Goal: Task Accomplishment & Management: Use online tool/utility

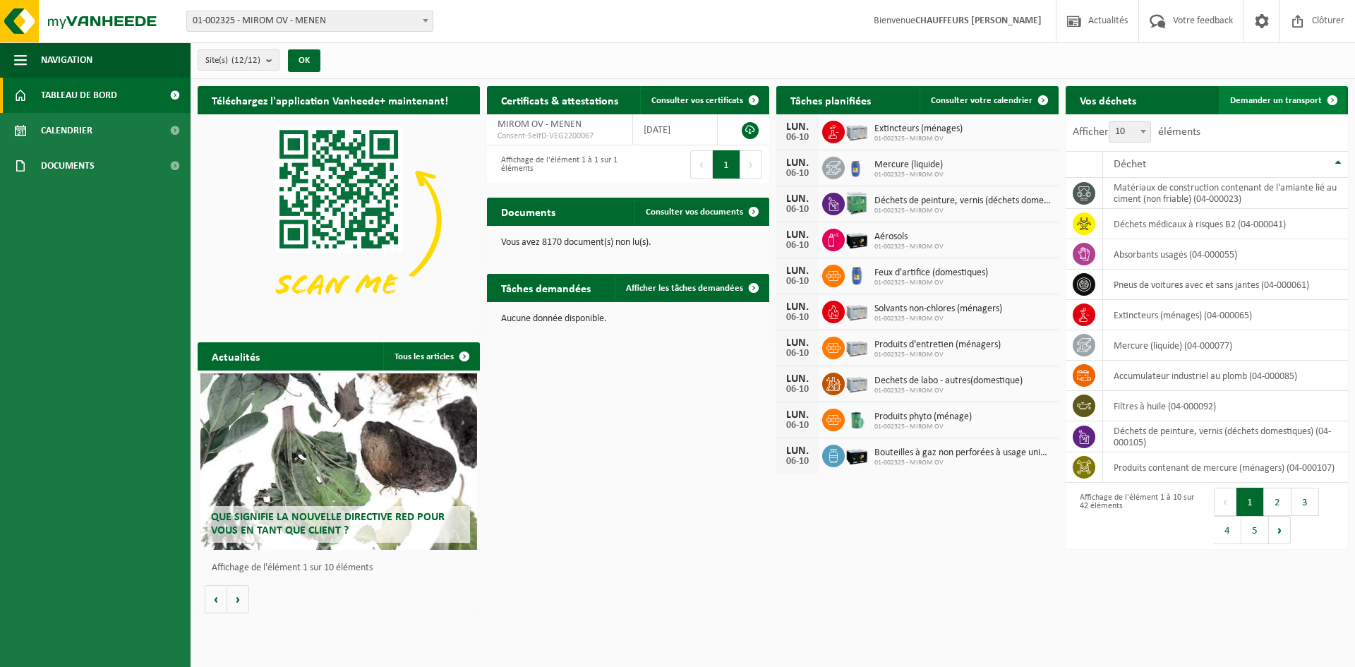
click at [1302, 101] on span "Demander un transport" at bounding box center [1276, 100] width 92 height 9
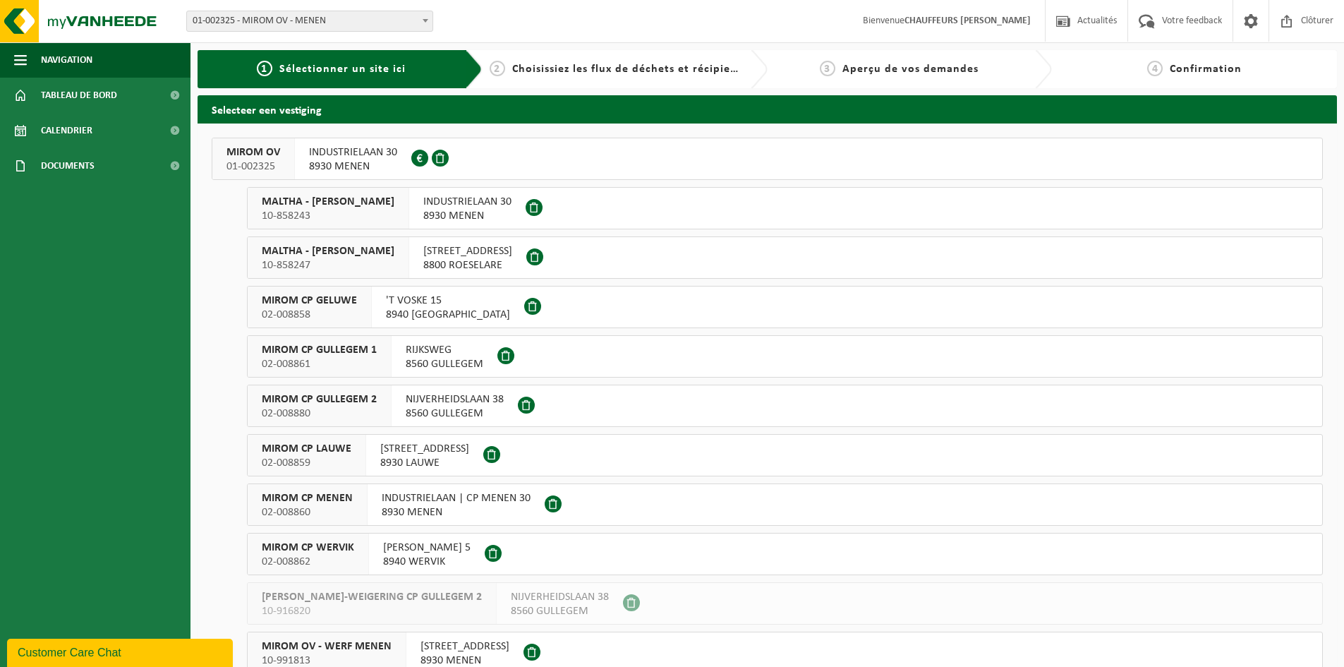
click at [262, 157] on span "MIROM OV" at bounding box center [253, 152] width 54 height 14
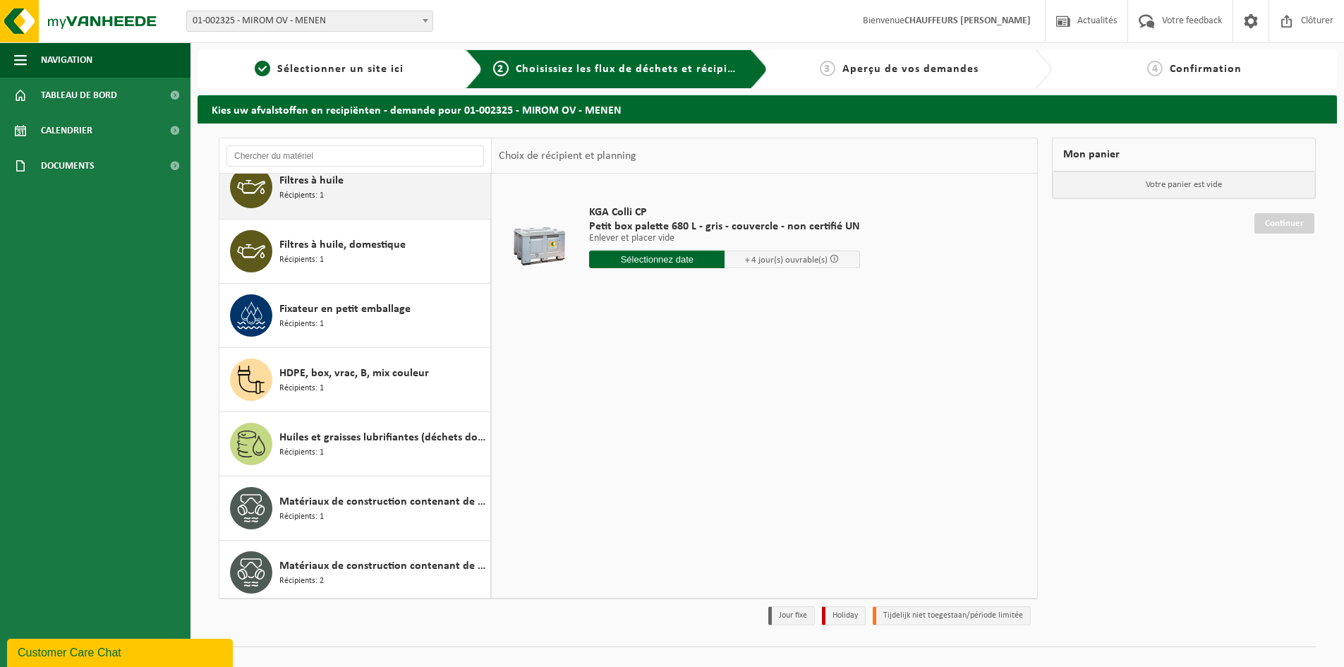
scroll to position [1129, 0]
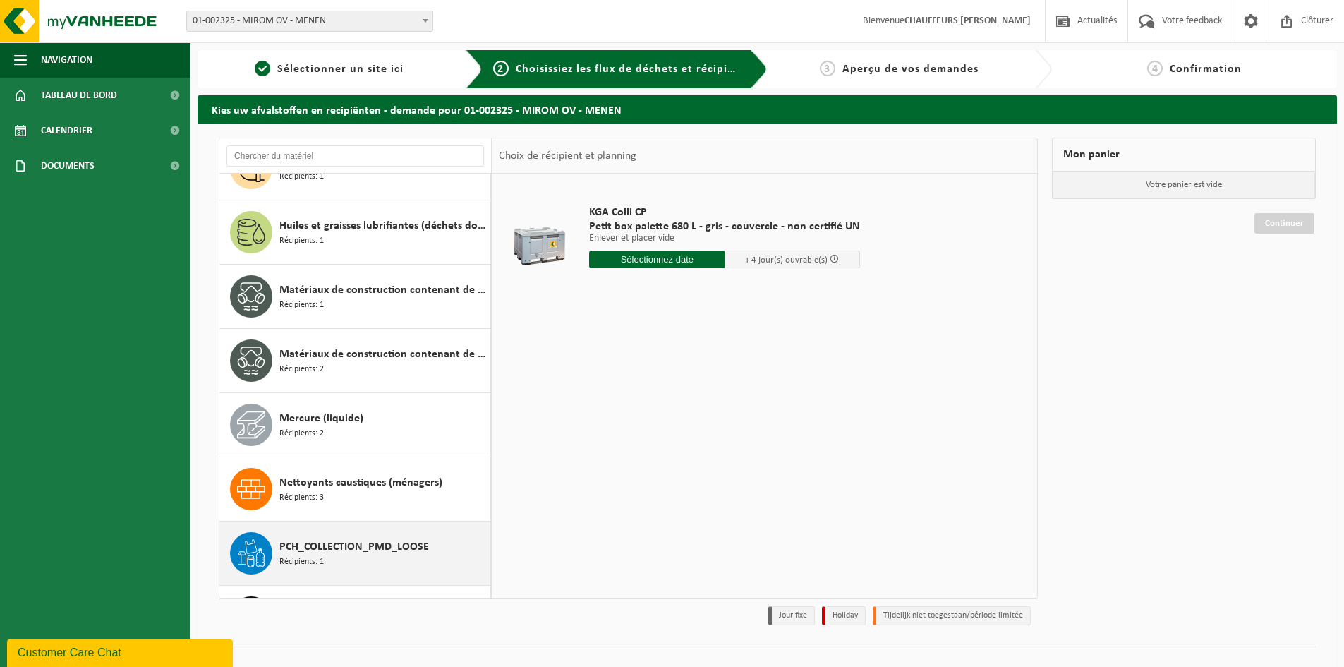
click at [339, 553] on span "PCH_COLLECTION_PMD_LOOSE" at bounding box center [354, 546] width 150 height 17
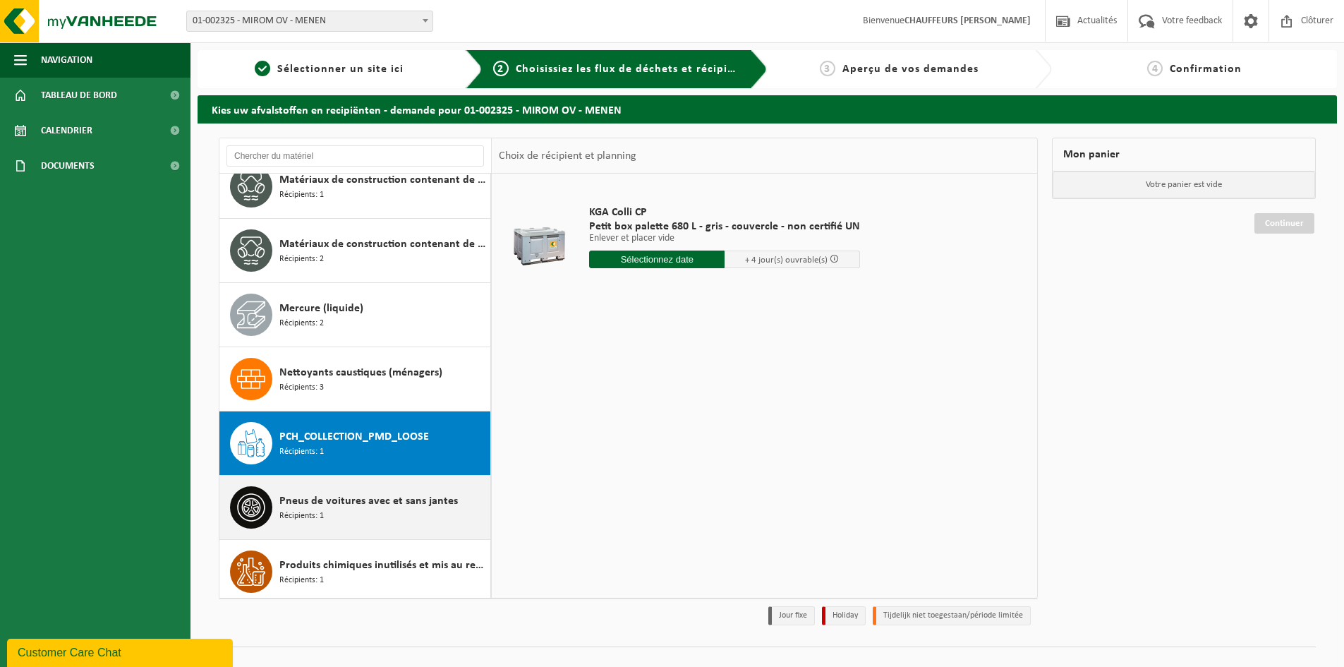
scroll to position [1477, 0]
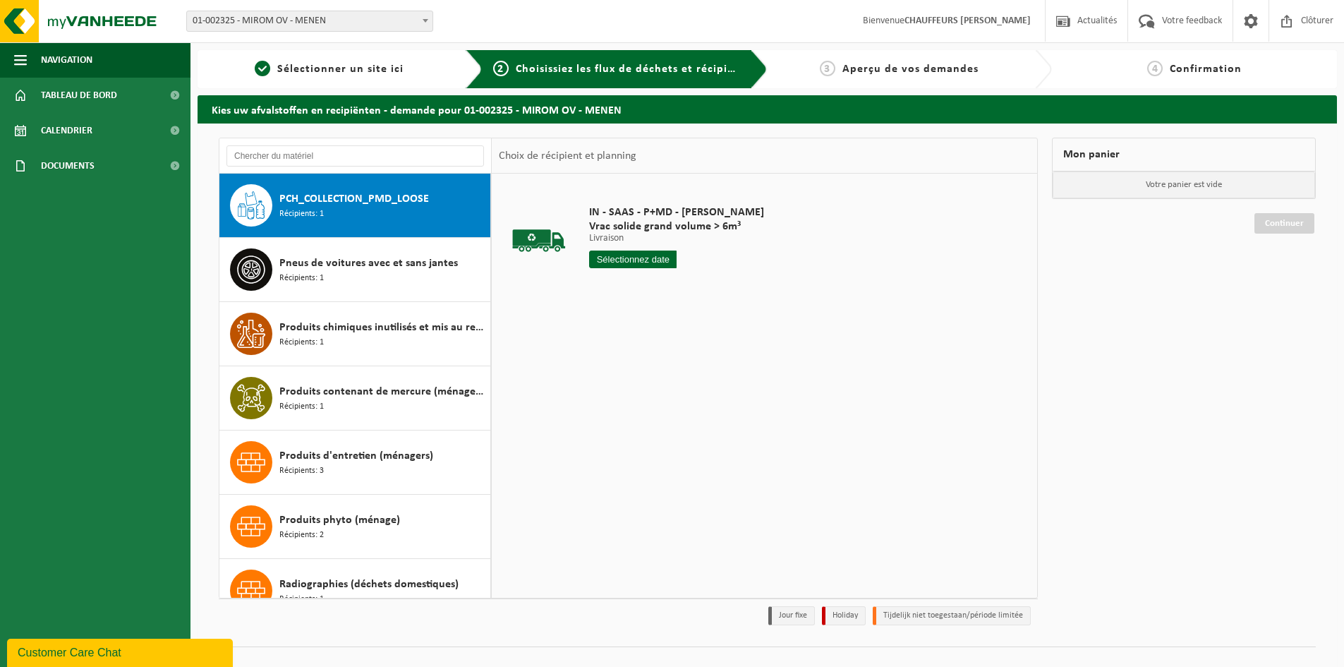
click at [636, 249] on div "IN - SAAS - P+MD - MIROM MENEN Vrac solide grand volume > 6m³ Livraison Livrais…" at bounding box center [676, 240] width 189 height 98
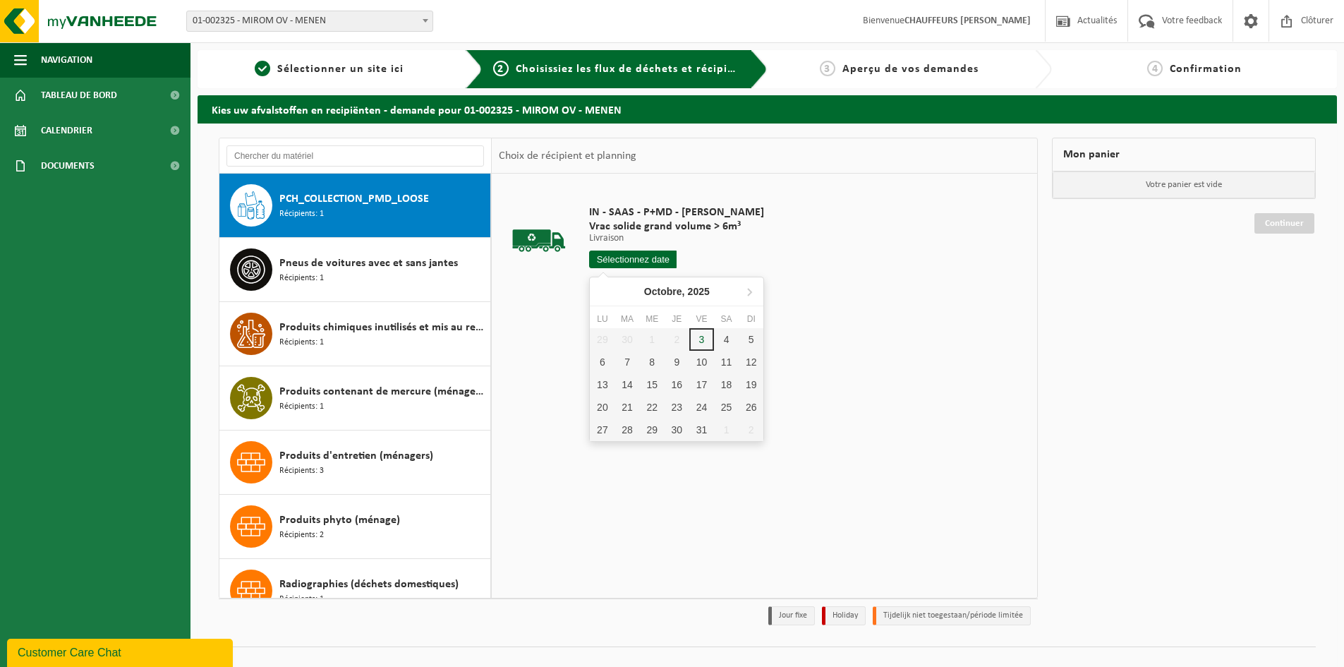
click at [641, 255] on input "text" at bounding box center [632, 259] width 87 height 18
click at [600, 367] on div "6" at bounding box center [602, 362] width 25 height 23
type input "à partir de 2025-10-06"
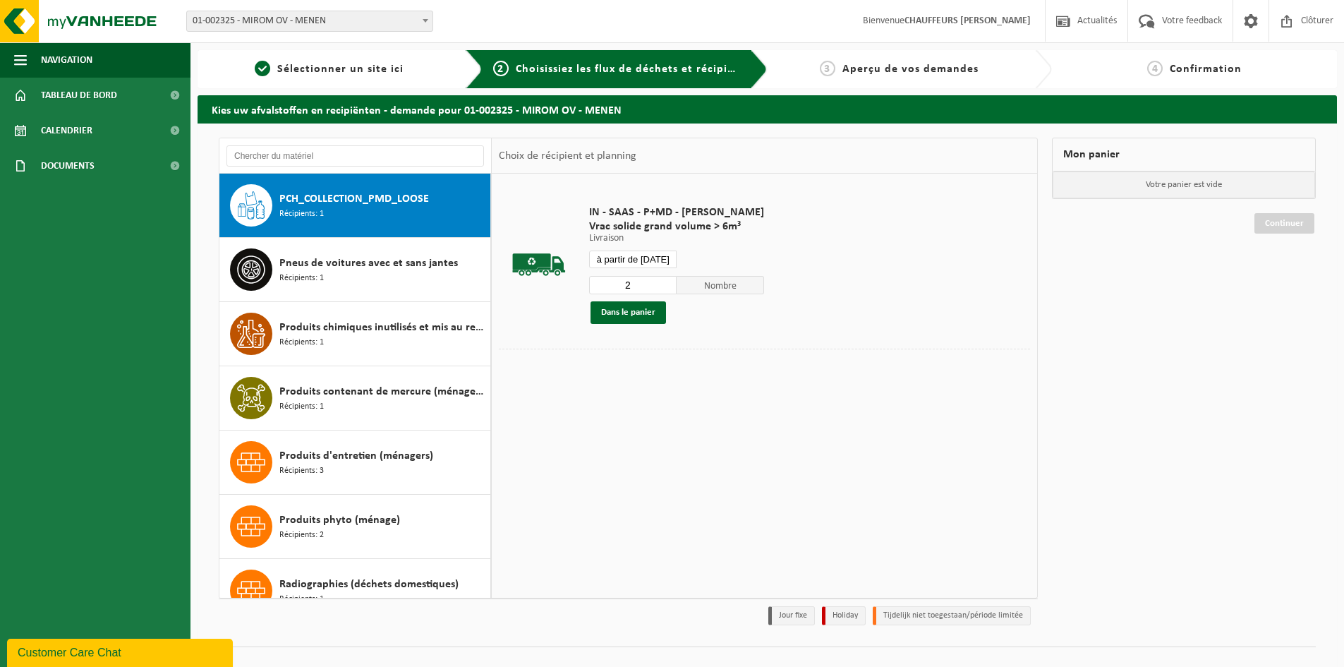
click at [662, 282] on input "2" at bounding box center [632, 285] width 87 height 18
click at [662, 282] on input "3" at bounding box center [632, 285] width 87 height 18
click at [662, 282] on input "4" at bounding box center [632, 285] width 87 height 18
type input "5"
click at [662, 282] on input "5" at bounding box center [632, 285] width 87 height 18
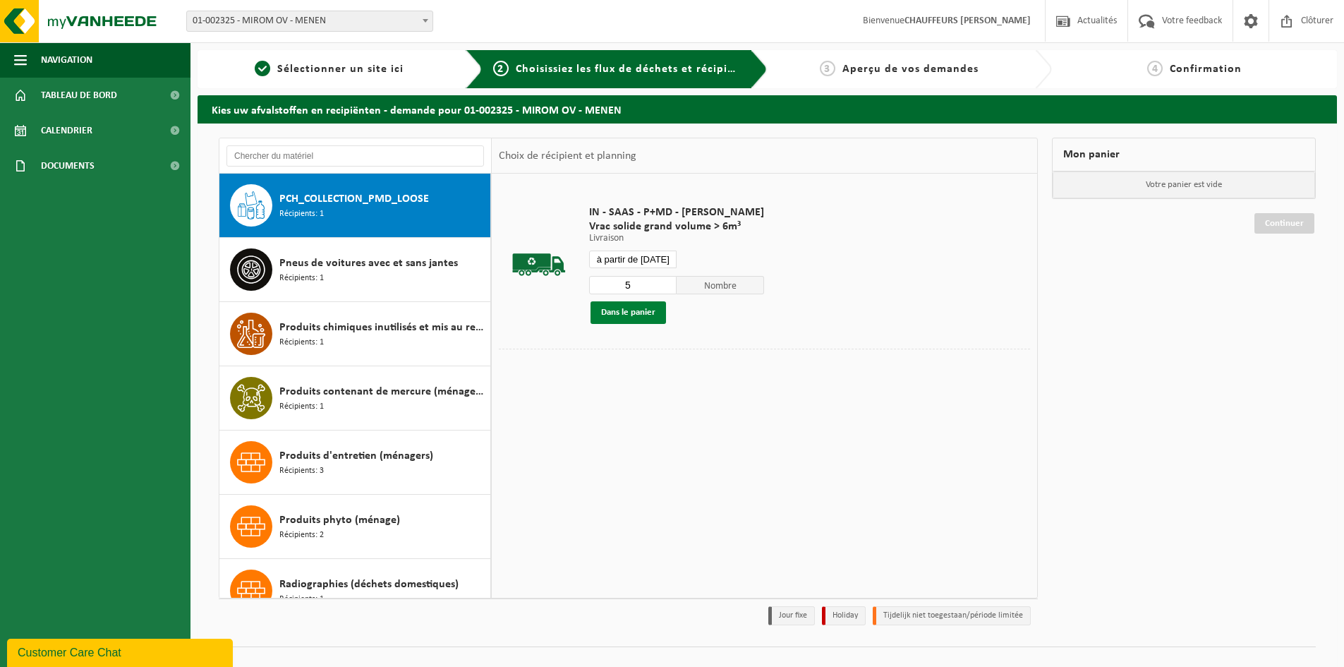
click at [625, 313] on button "Dans le panier" at bounding box center [628, 312] width 75 height 23
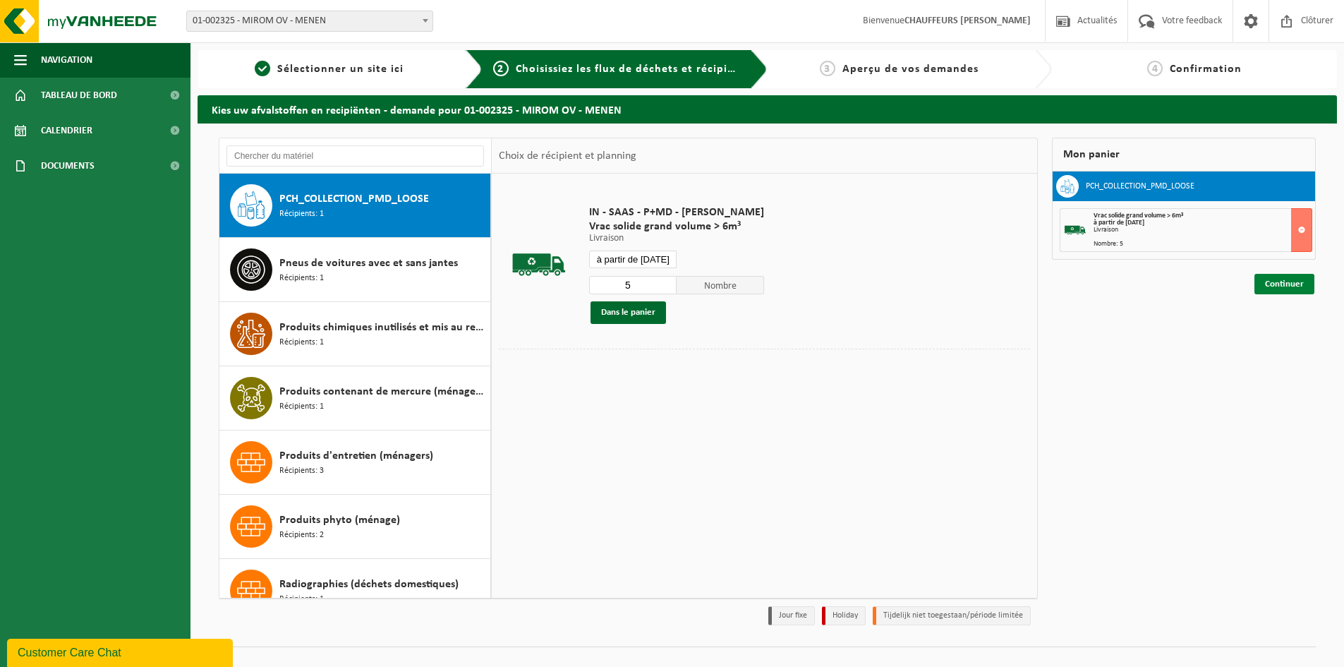
click at [1293, 282] on link "Continuer" at bounding box center [1284, 284] width 60 height 20
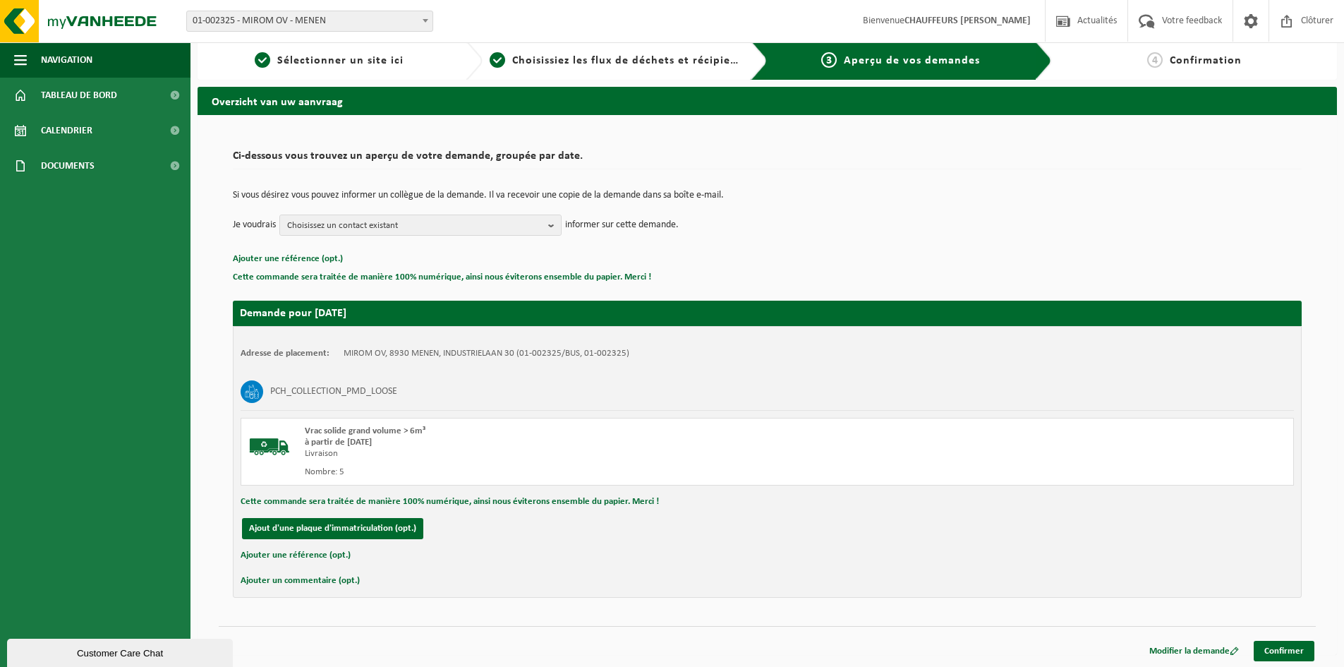
scroll to position [11, 0]
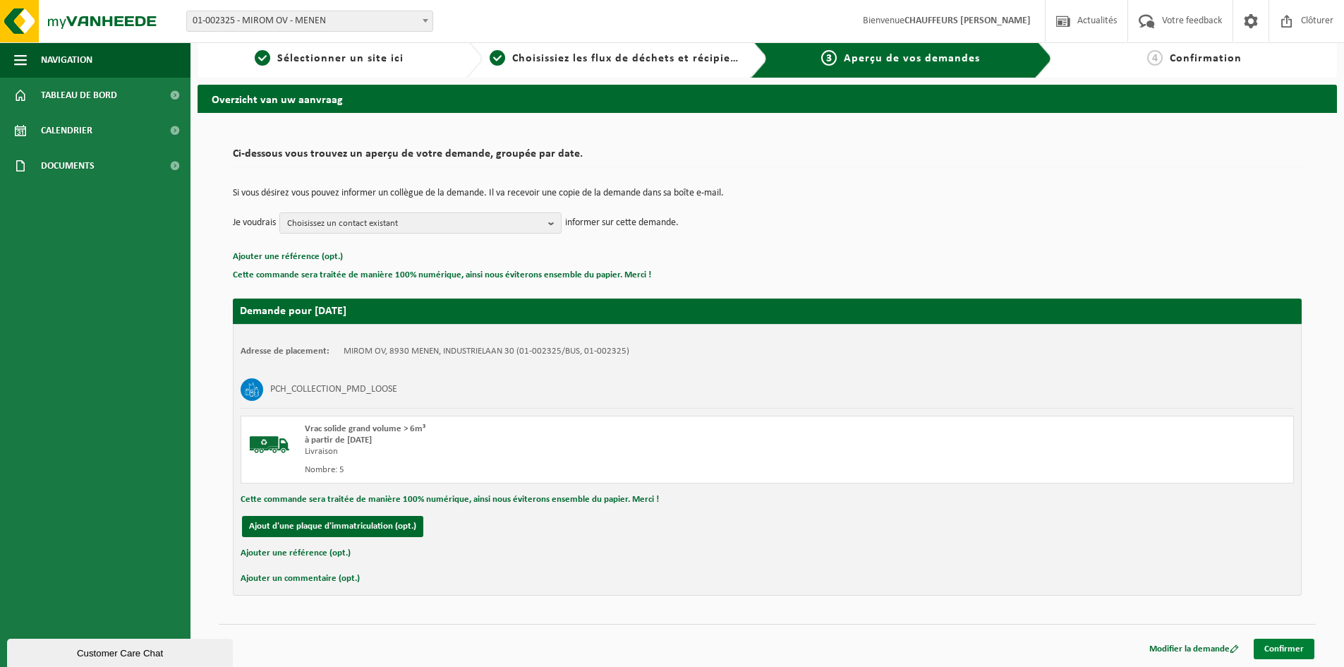
click at [1288, 641] on link "Confirmer" at bounding box center [1284, 649] width 61 height 20
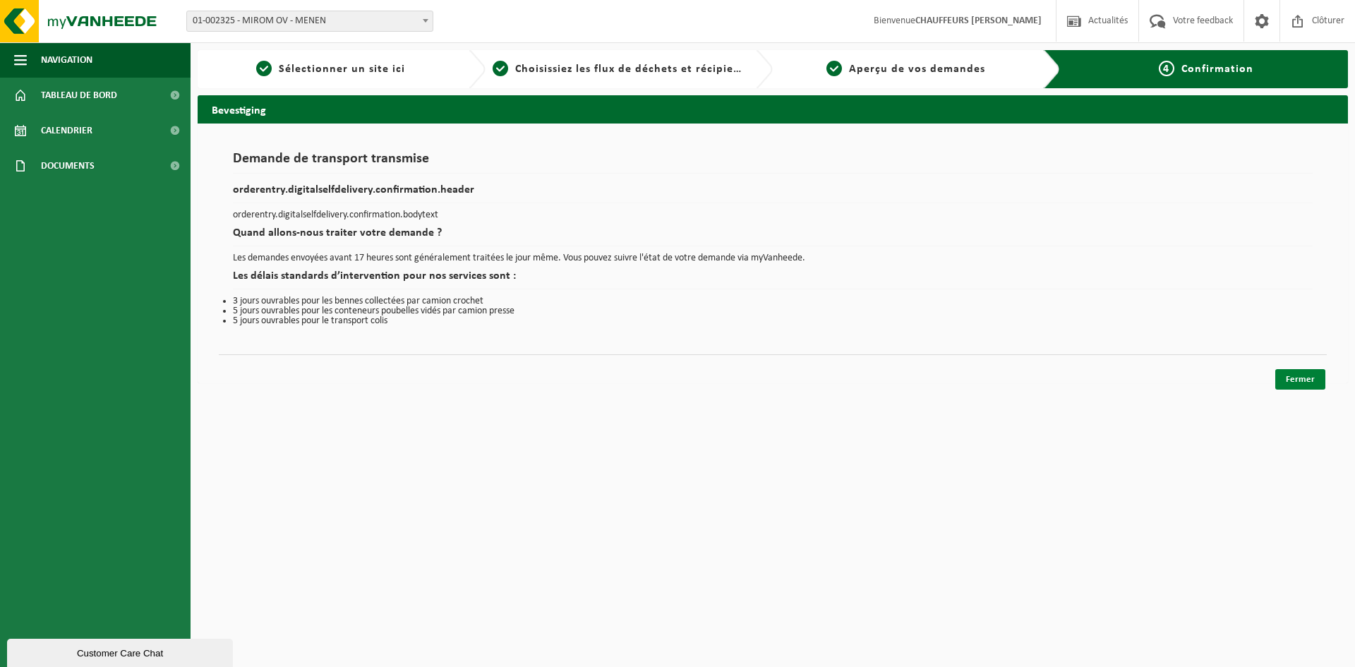
click at [1313, 380] on link "Fermer" at bounding box center [1300, 379] width 50 height 20
